Goal: Find specific page/section: Find specific page/section

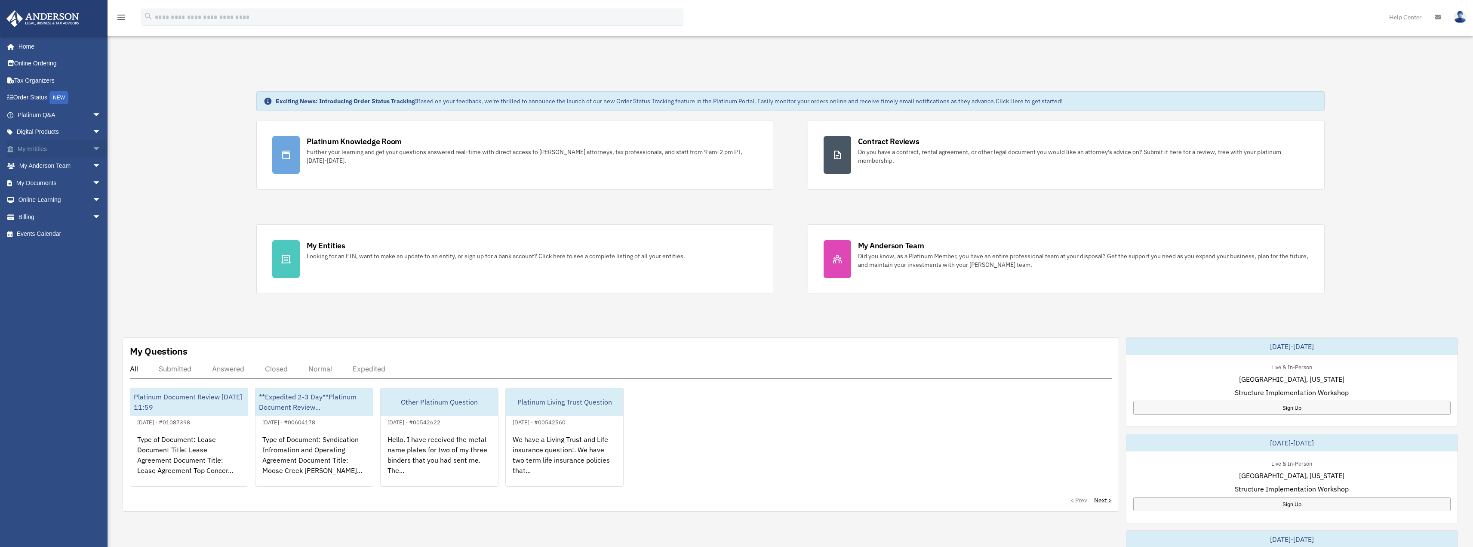
click at [94, 146] on span "arrow_drop_down" at bounding box center [100, 149] width 17 height 18
click at [35, 165] on link "Overview" at bounding box center [63, 165] width 102 height 17
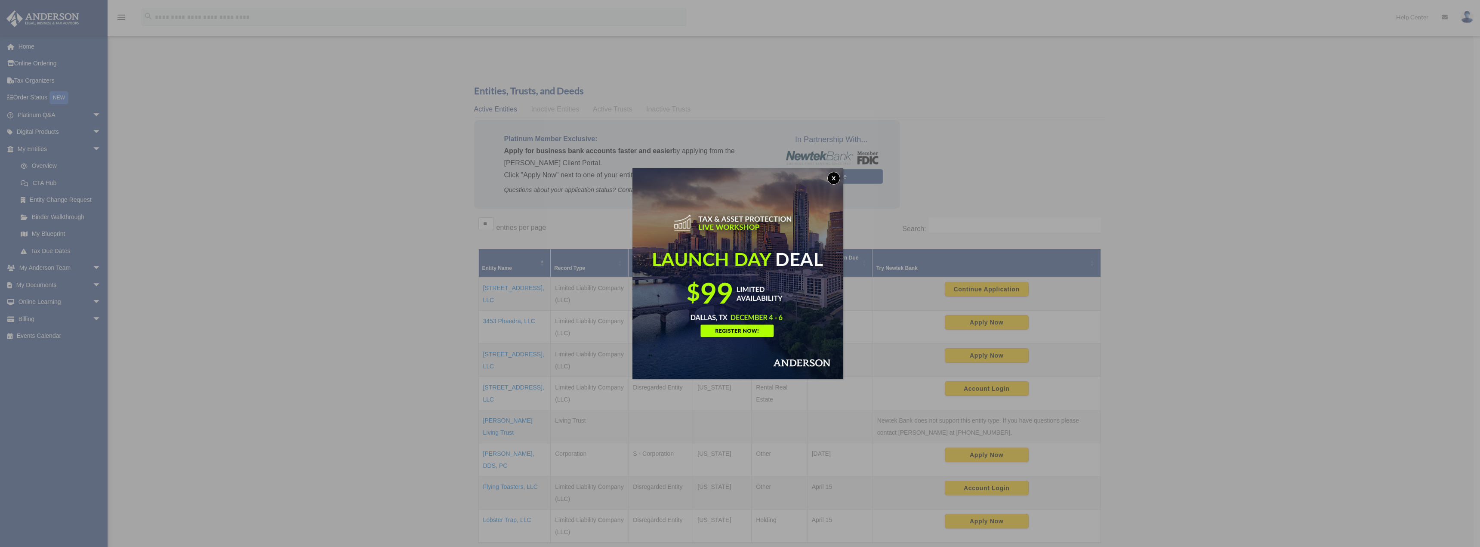
click at [837, 170] on img at bounding box center [737, 273] width 211 height 211
click at [832, 179] on button "x" at bounding box center [833, 178] width 13 height 13
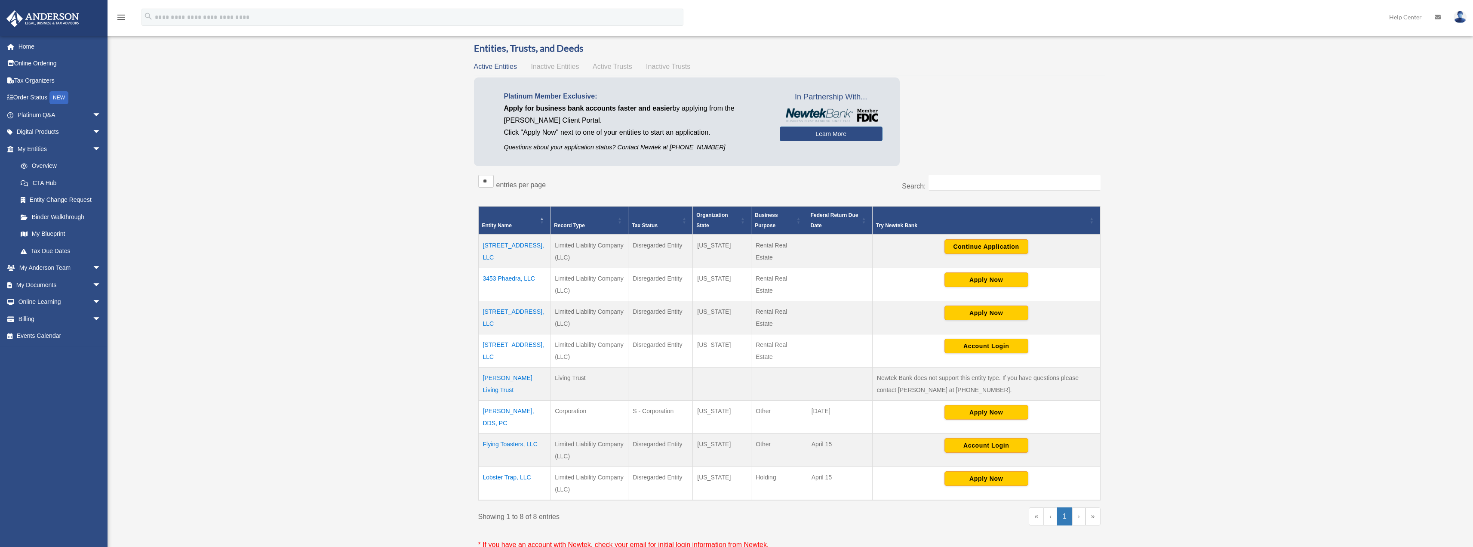
scroll to position [129, 0]
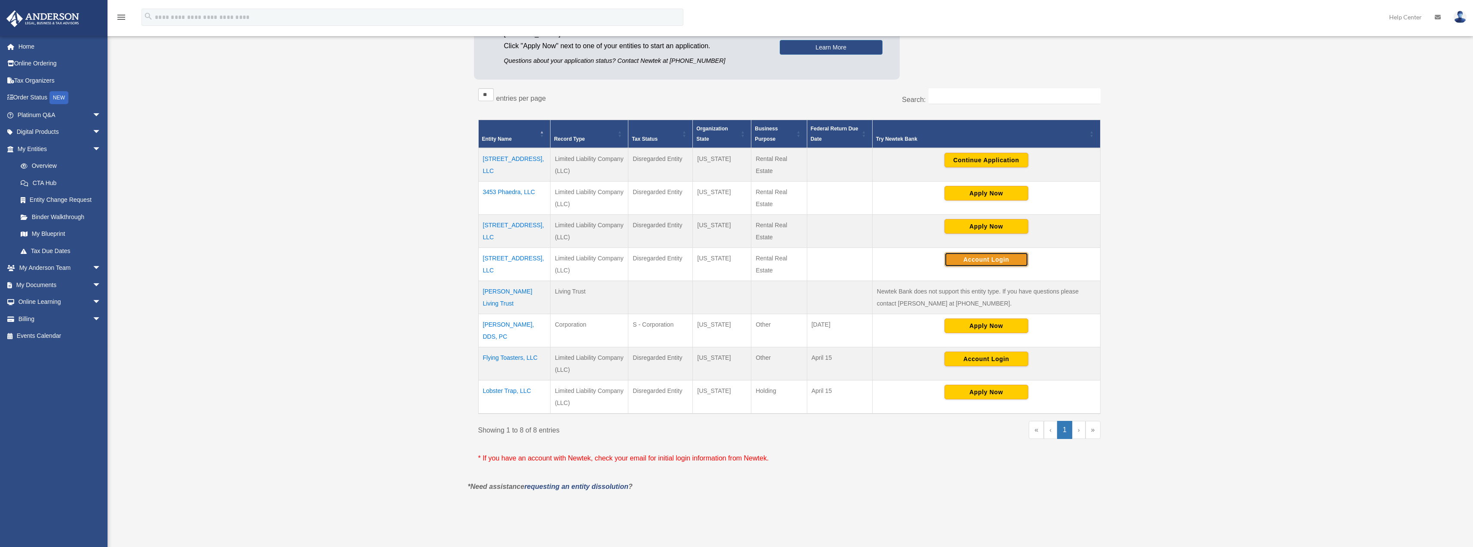
click at [1001, 256] on button "Account Login" at bounding box center [987, 259] width 84 height 15
click at [996, 256] on button "Account Login" at bounding box center [987, 259] width 84 height 15
click at [511, 387] on td "Lobster Trap, LLC" at bounding box center [514, 397] width 72 height 34
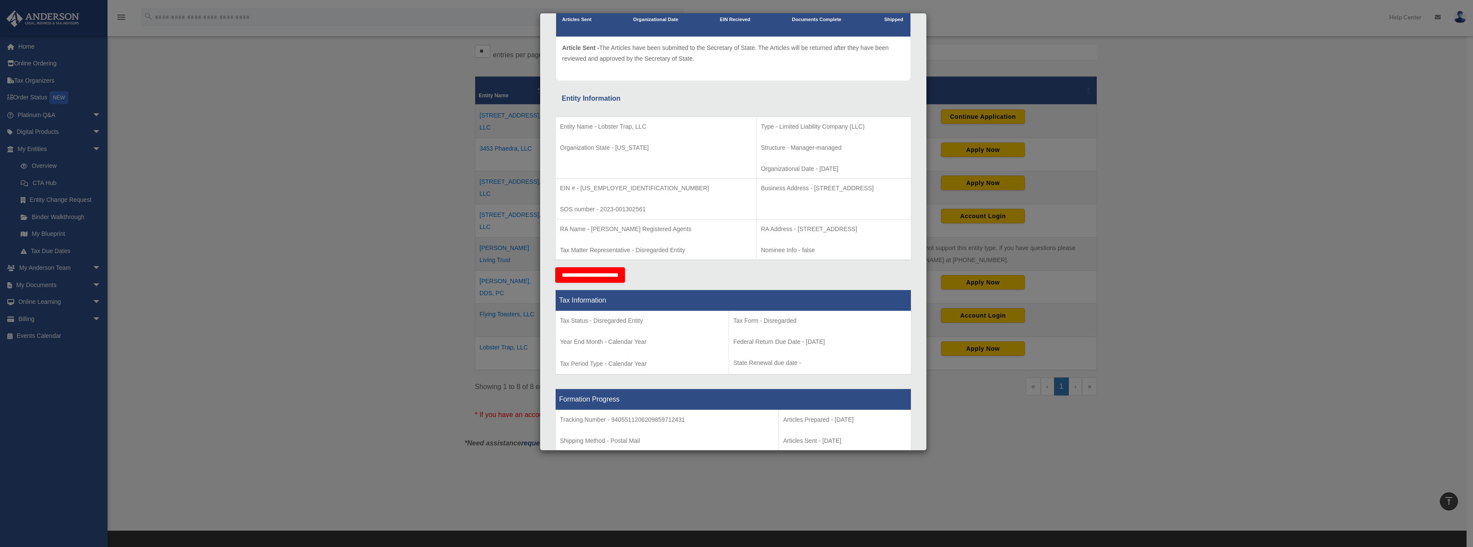
scroll to position [84, 0]
click at [54, 233] on div "Details × Articles Sent Organizational Date" at bounding box center [736, 273] width 1473 height 547
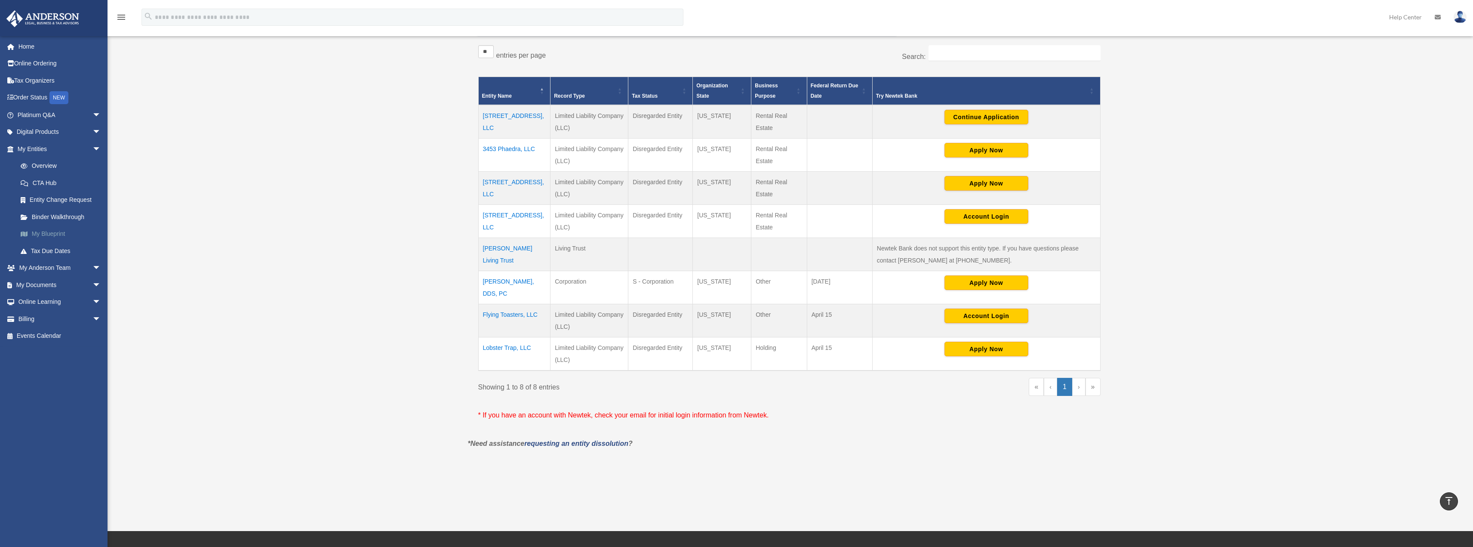
click at [54, 233] on link "My Blueprint" at bounding box center [63, 233] width 102 height 17
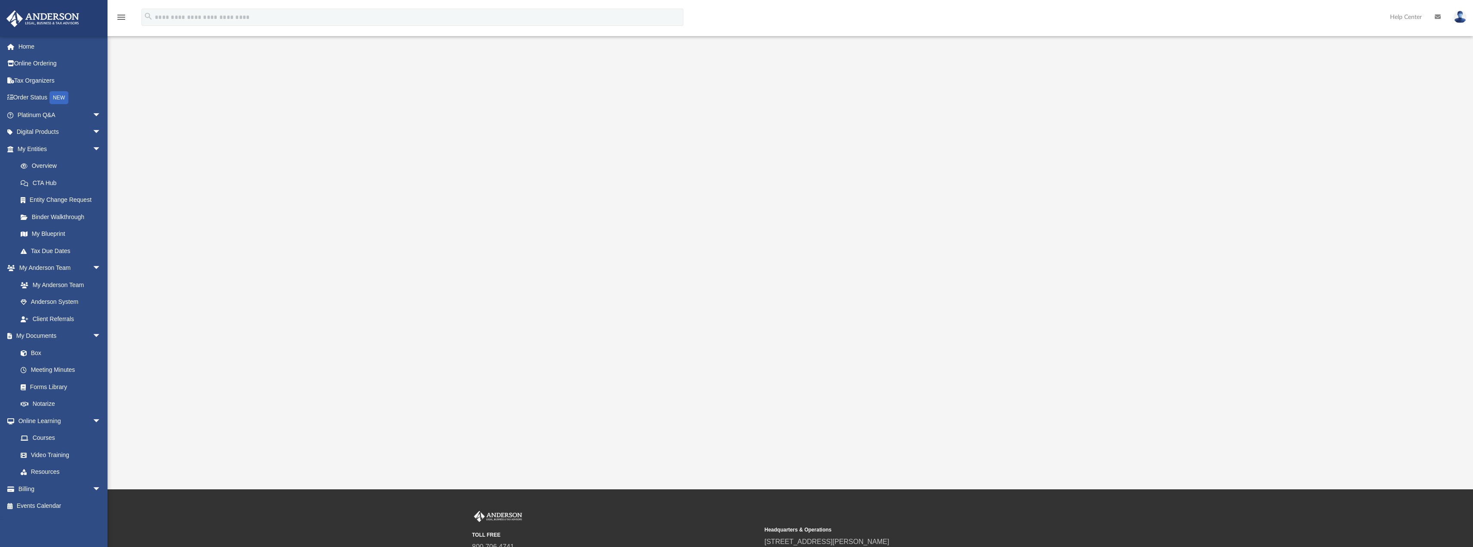
click at [1002, 58] on div "App [EMAIL_ADDRESS][DOMAIN_NAME] Sign Out [EMAIL_ADDRESS][DOMAIN_NAME] Home Onl…" at bounding box center [736, 244] width 1473 height 489
click at [1225, 143] on div at bounding box center [790, 258] width 1229 height 344
click at [1023, 95] on div at bounding box center [790, 258] width 1229 height 344
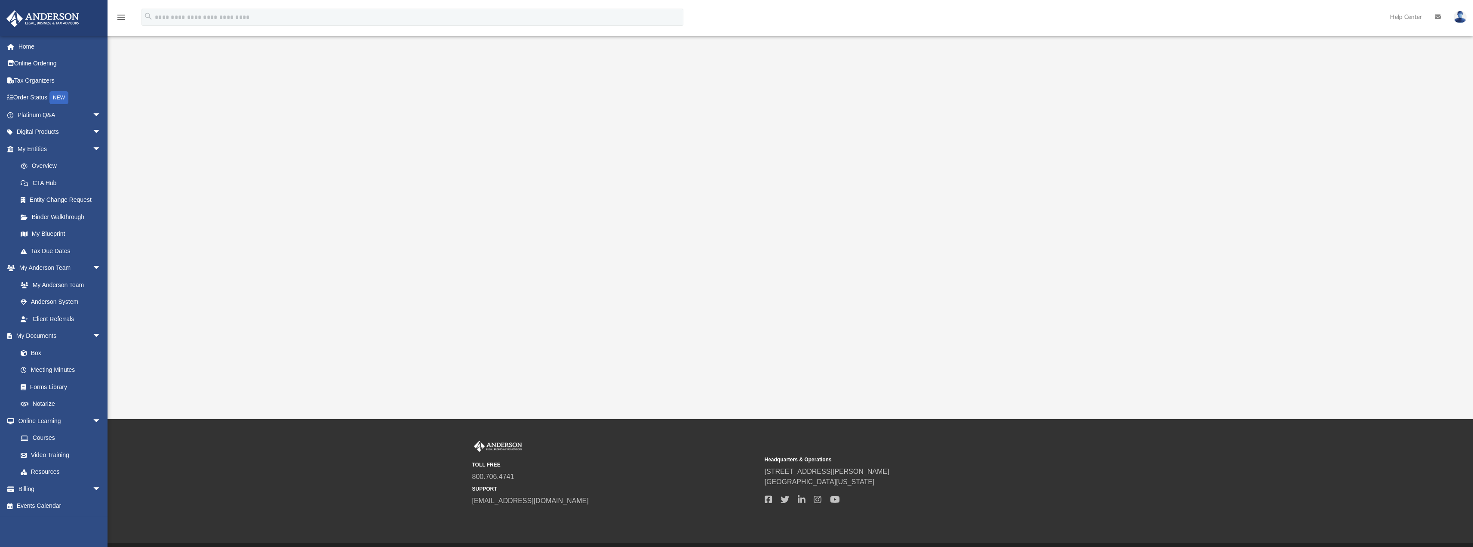
scroll to position [96, 0]
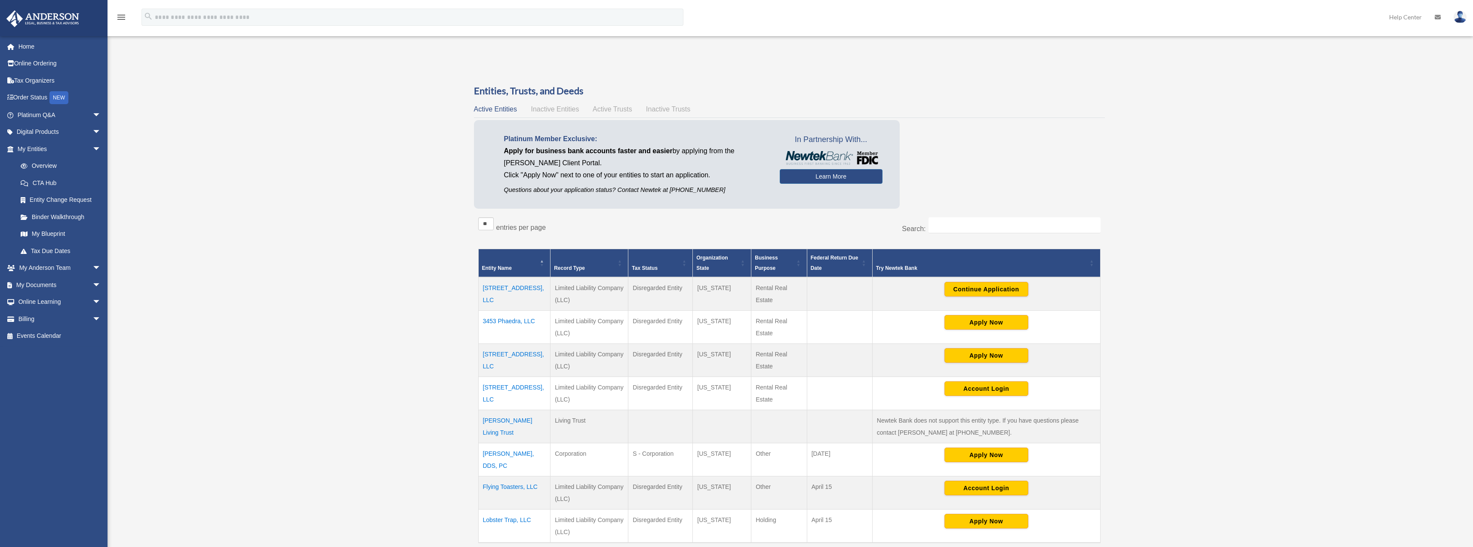
scroll to position [170, 0]
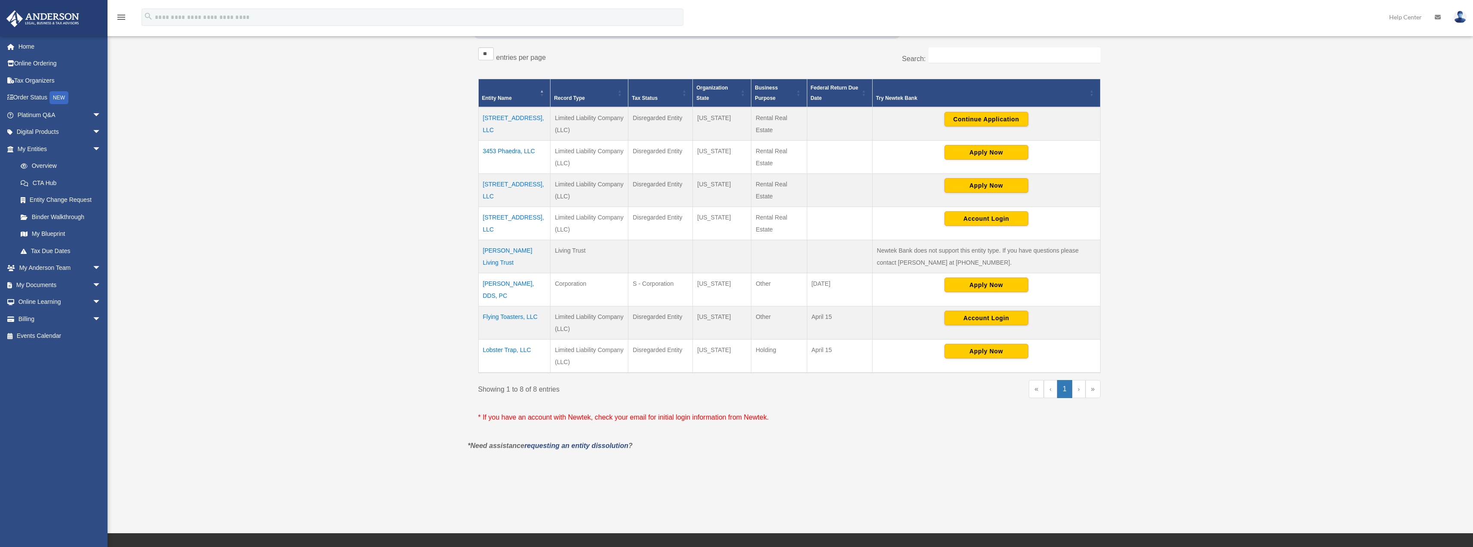
click at [513, 314] on td "Flying Toasters, LLC" at bounding box center [514, 322] width 72 height 33
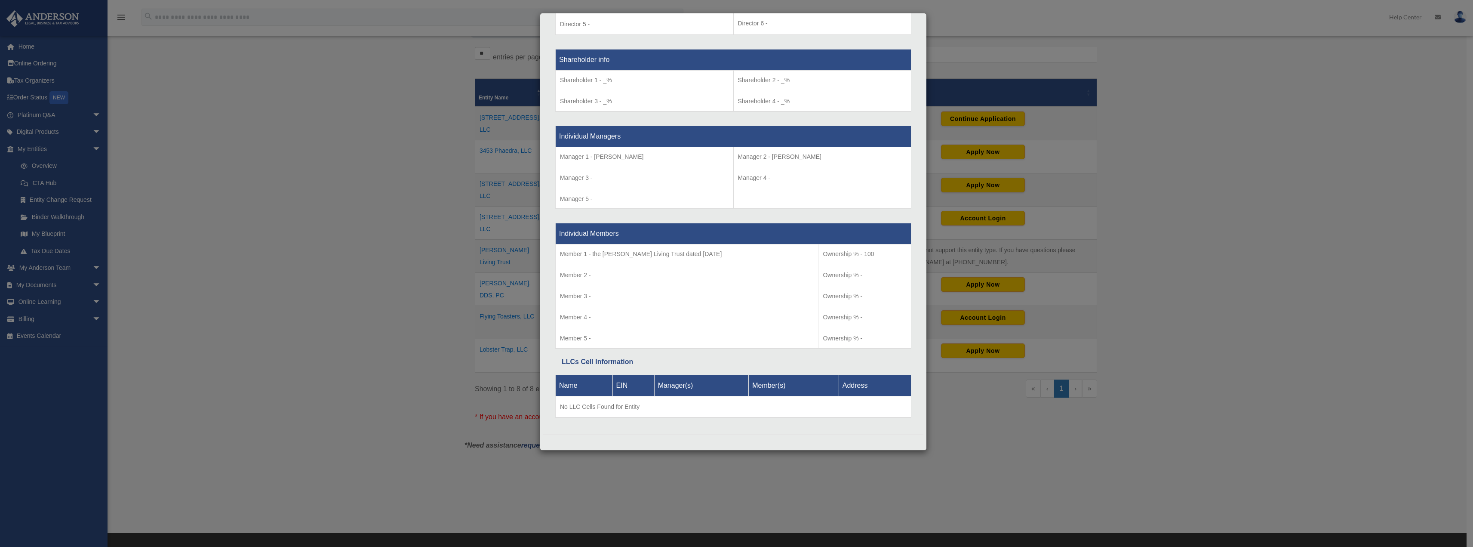
scroll to position [697, 0]
click at [1428, 259] on div "Details × Articles Sent Organizational Date" at bounding box center [736, 273] width 1473 height 547
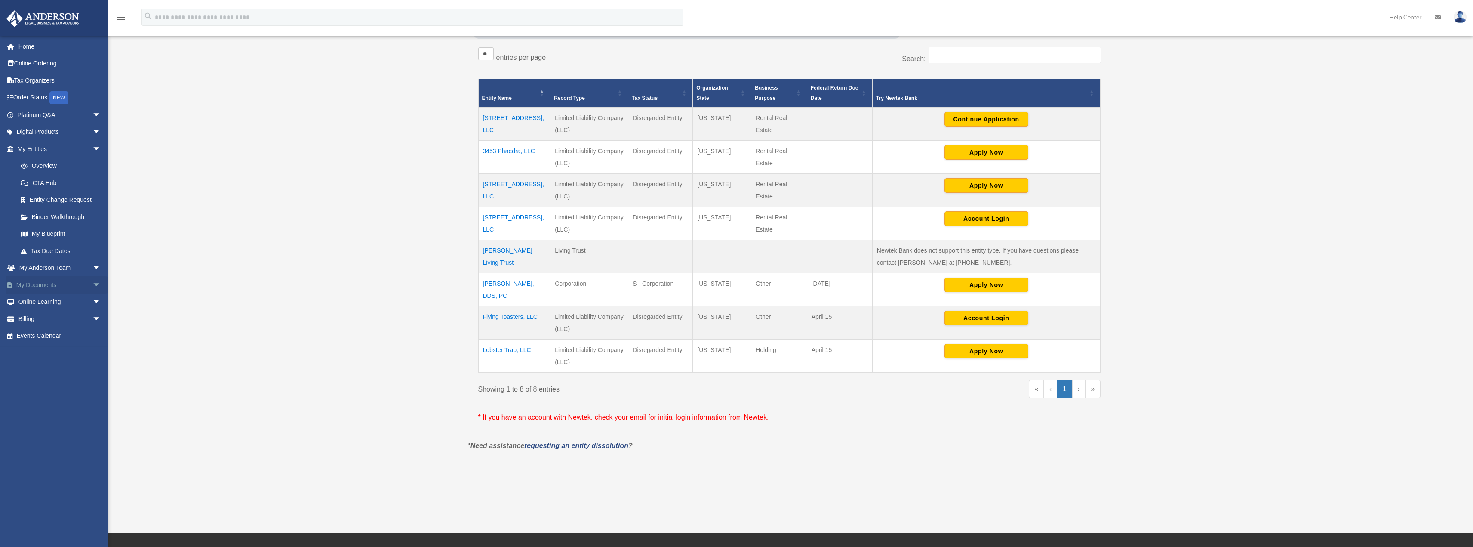
click at [92, 283] on span "arrow_drop_down" at bounding box center [100, 285] width 17 height 18
click at [40, 301] on link "Box" at bounding box center [63, 301] width 102 height 17
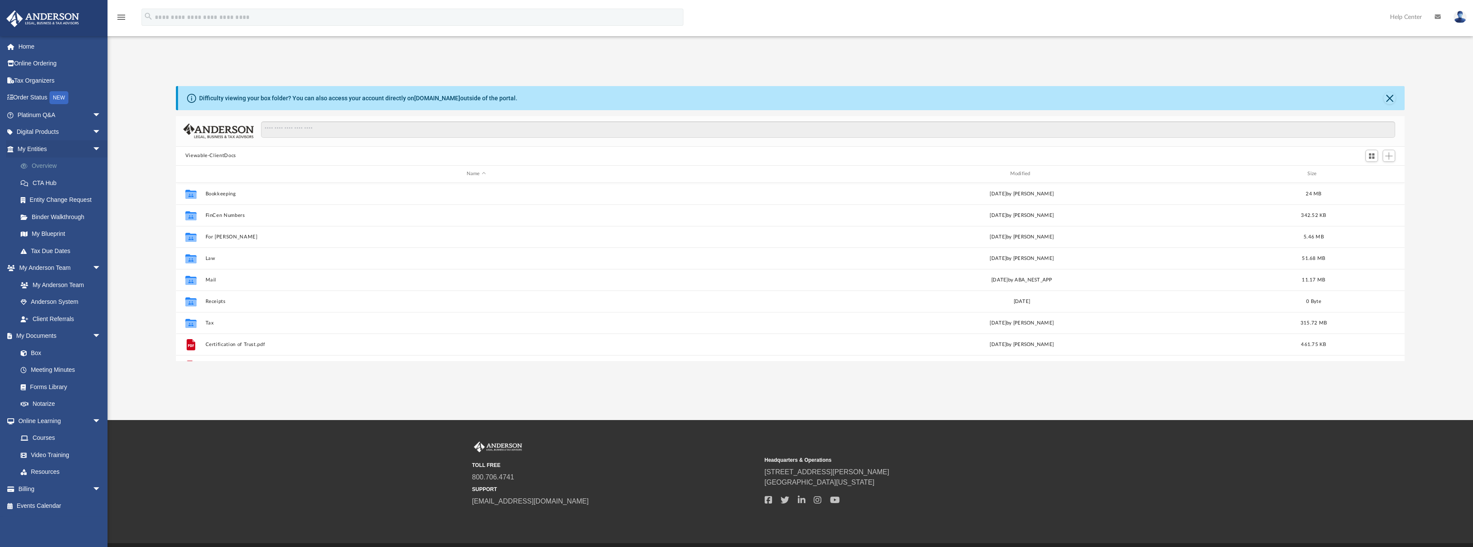
scroll to position [189, 1223]
click at [51, 163] on link "Overview" at bounding box center [63, 165] width 102 height 17
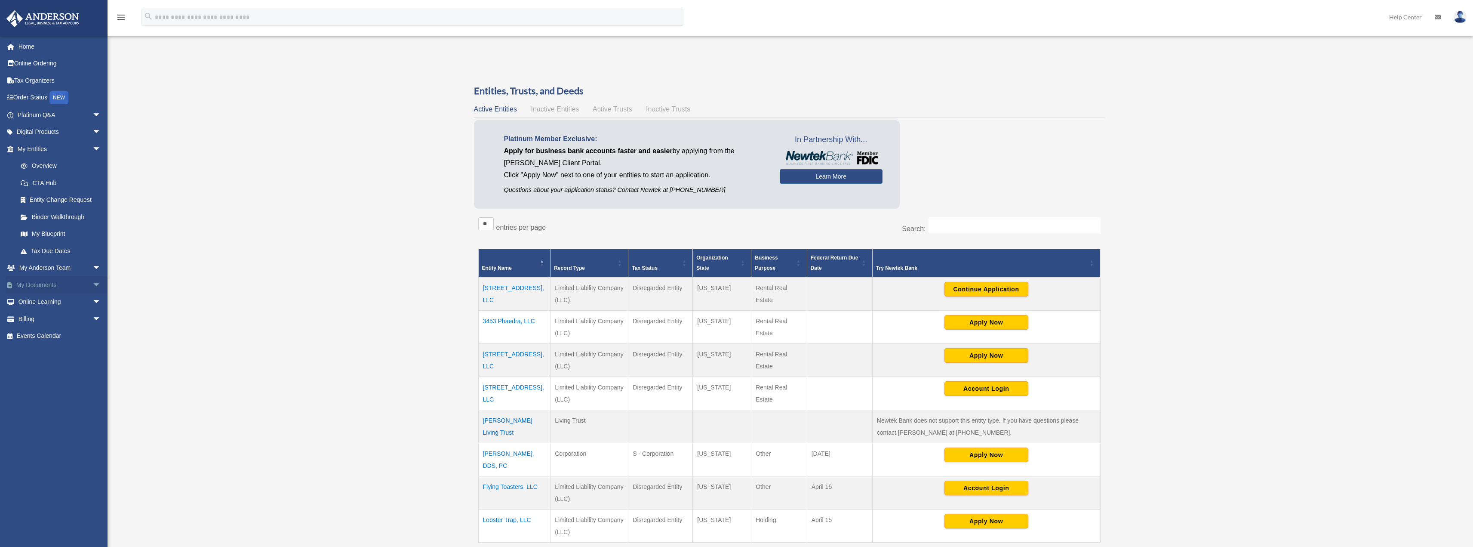
click at [92, 282] on span "arrow_drop_down" at bounding box center [100, 285] width 17 height 18
click at [55, 296] on link "Box" at bounding box center [63, 301] width 102 height 17
click at [52, 299] on link "Box" at bounding box center [63, 301] width 102 height 17
click at [37, 299] on link "Box" at bounding box center [63, 301] width 102 height 17
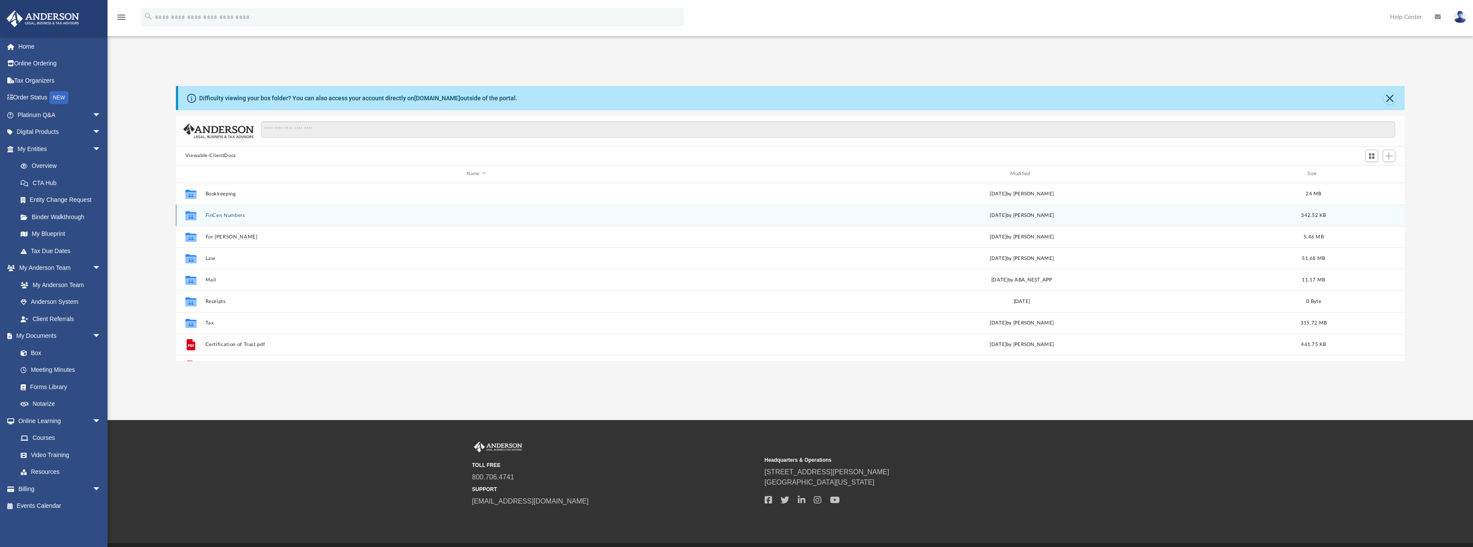
scroll to position [189, 1223]
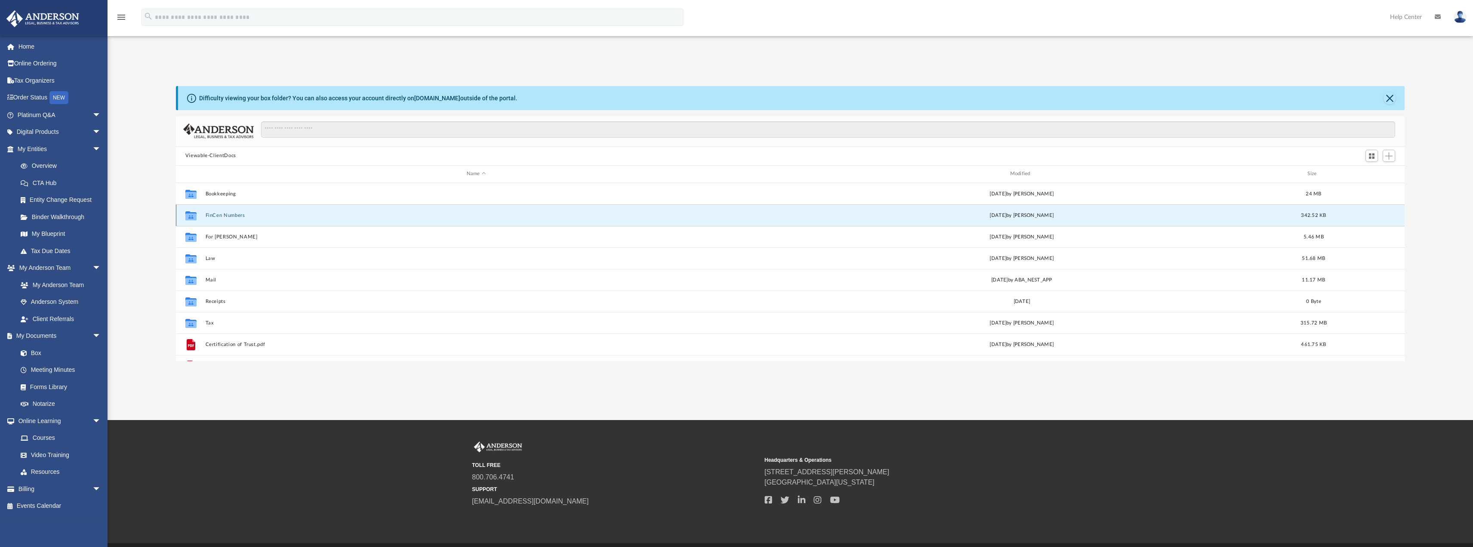
click at [215, 216] on button "FinCen Numbers" at bounding box center [476, 215] width 542 height 6
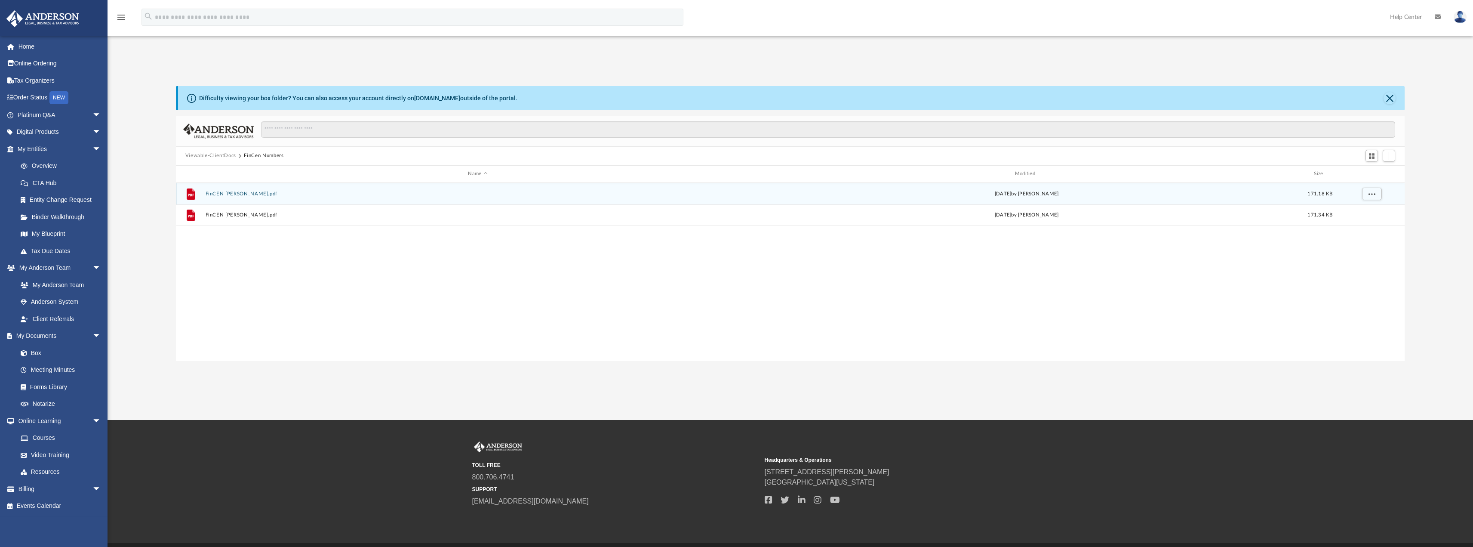
click at [231, 195] on button "FinCEN [PERSON_NAME].pdf" at bounding box center [477, 194] width 545 height 6
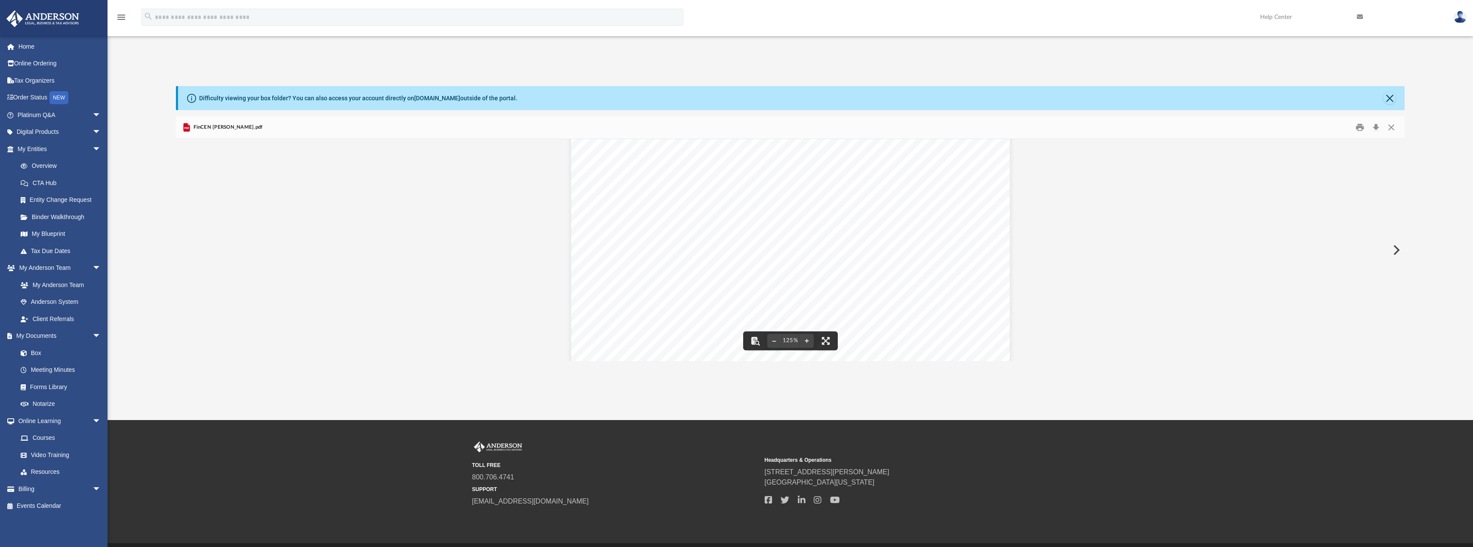
scroll to position [215, 0]
click at [56, 234] on link "My Blueprint" at bounding box center [63, 233] width 102 height 17
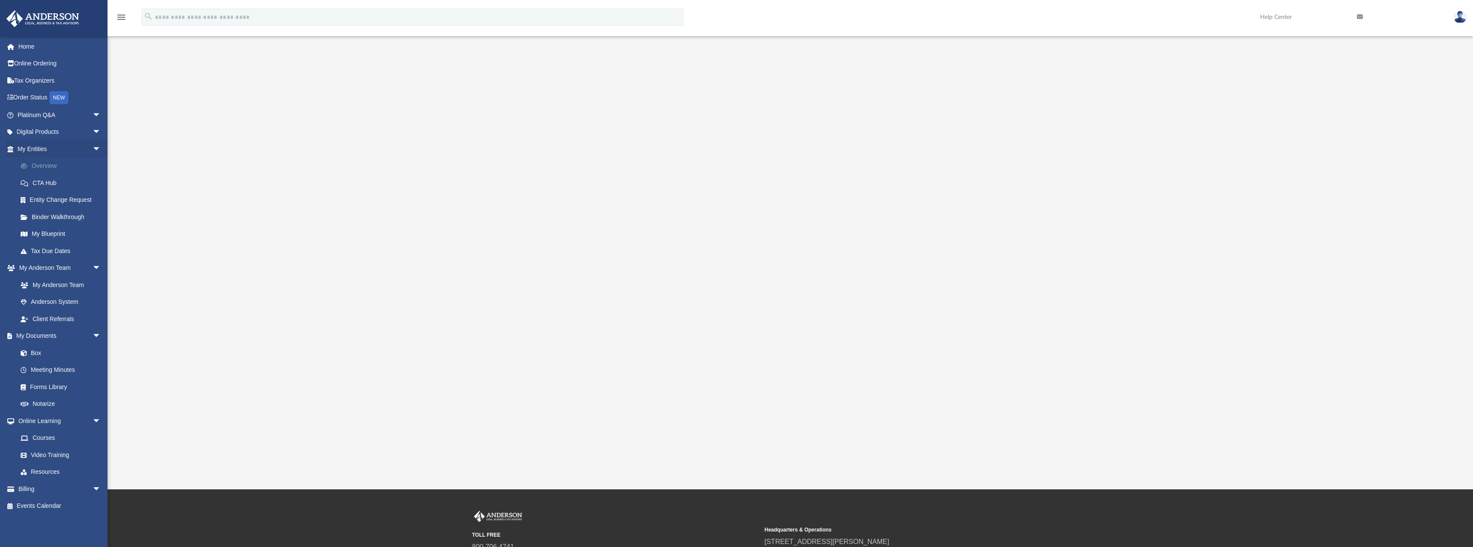
click at [50, 164] on link "Overview" at bounding box center [63, 165] width 102 height 17
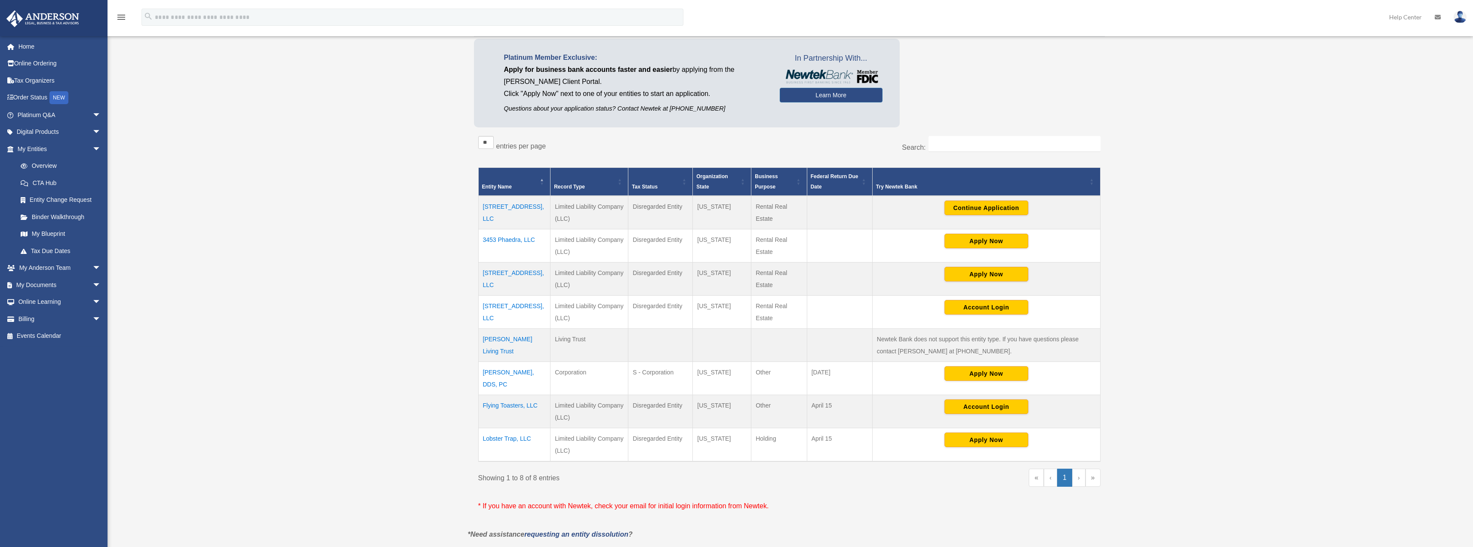
scroll to position [129, 0]
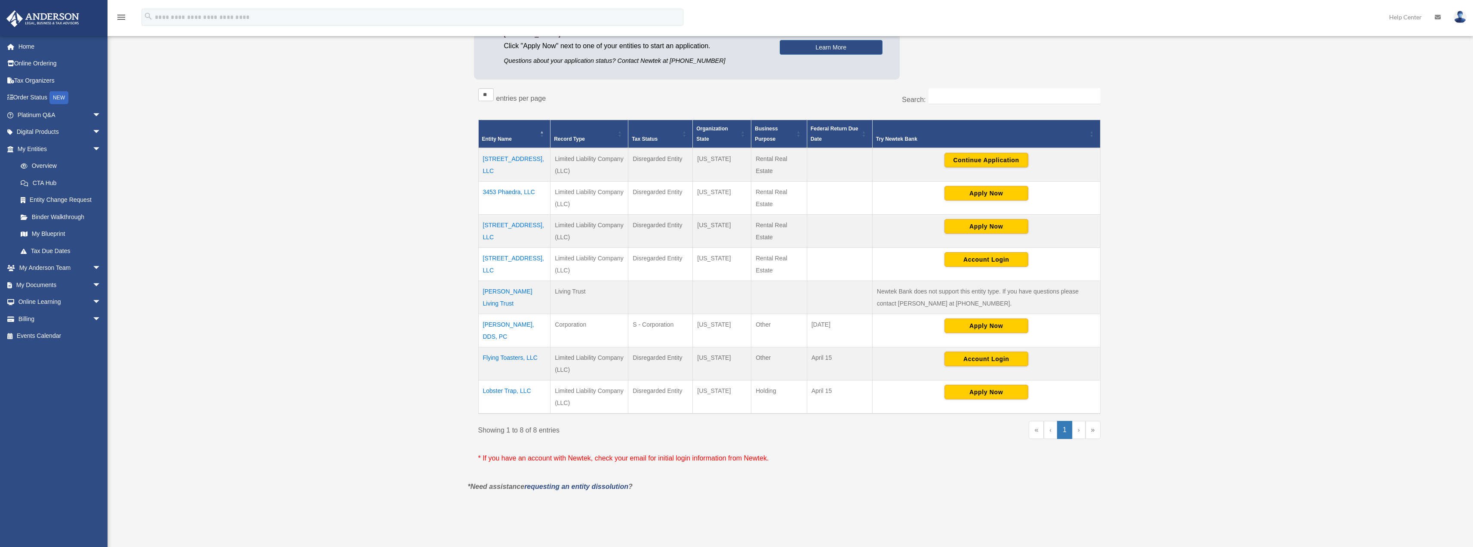
click at [525, 293] on td "[PERSON_NAME] Living Trust" at bounding box center [514, 297] width 72 height 33
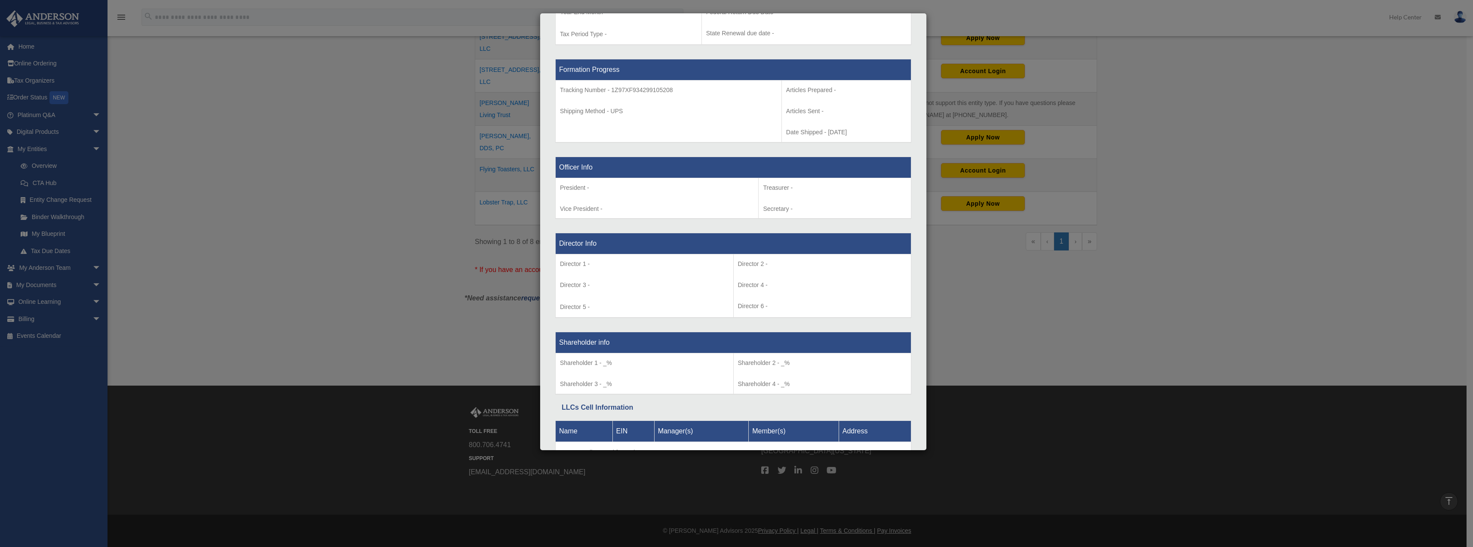
scroll to position [292, 0]
